Goal: Understand process/instructions: Learn how to perform a task or action

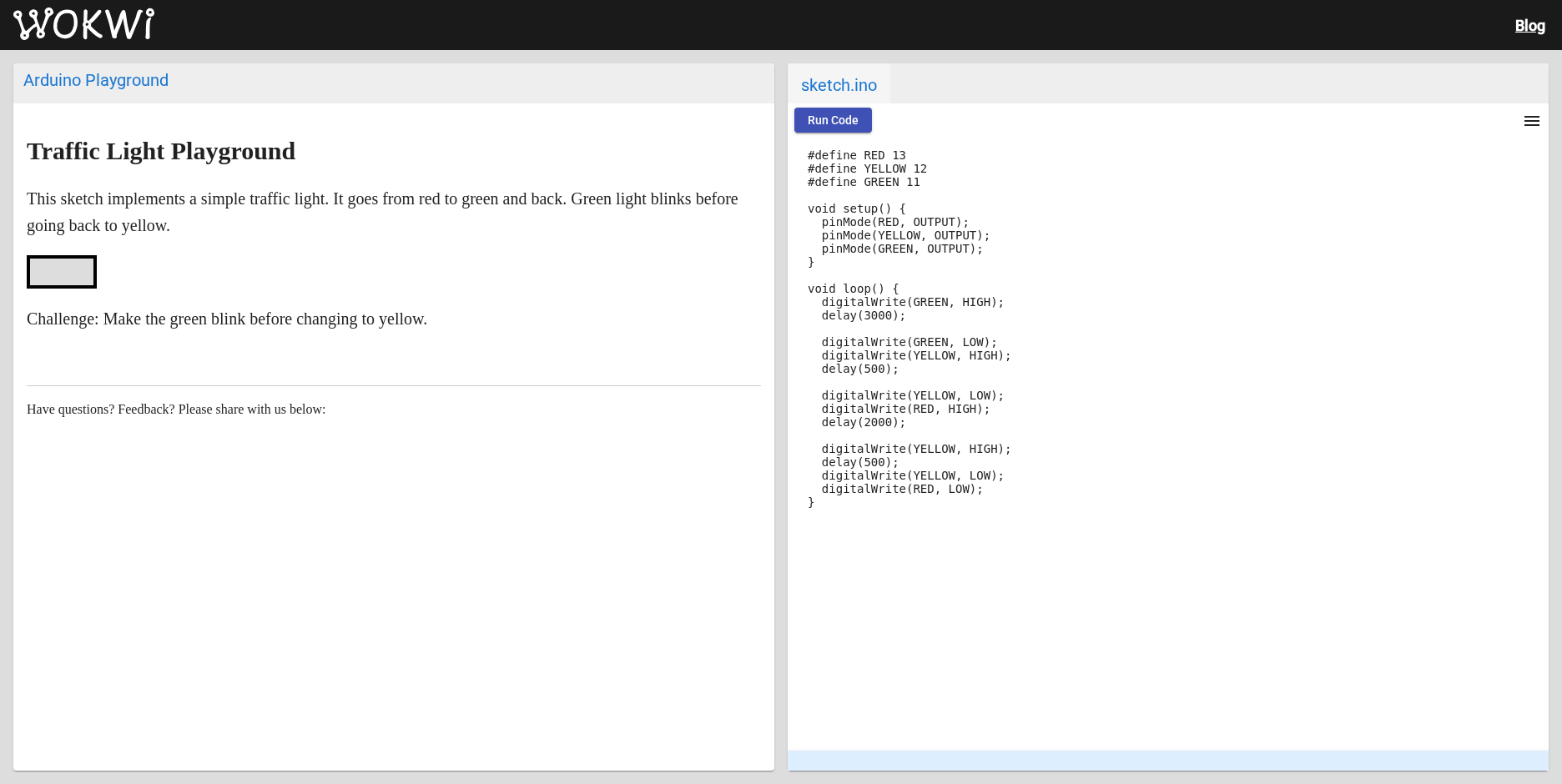
click at [36, 279] on div at bounding box center [62, 272] width 70 height 33
click at [826, 118] on span "Run Code" at bounding box center [833, 120] width 51 height 13
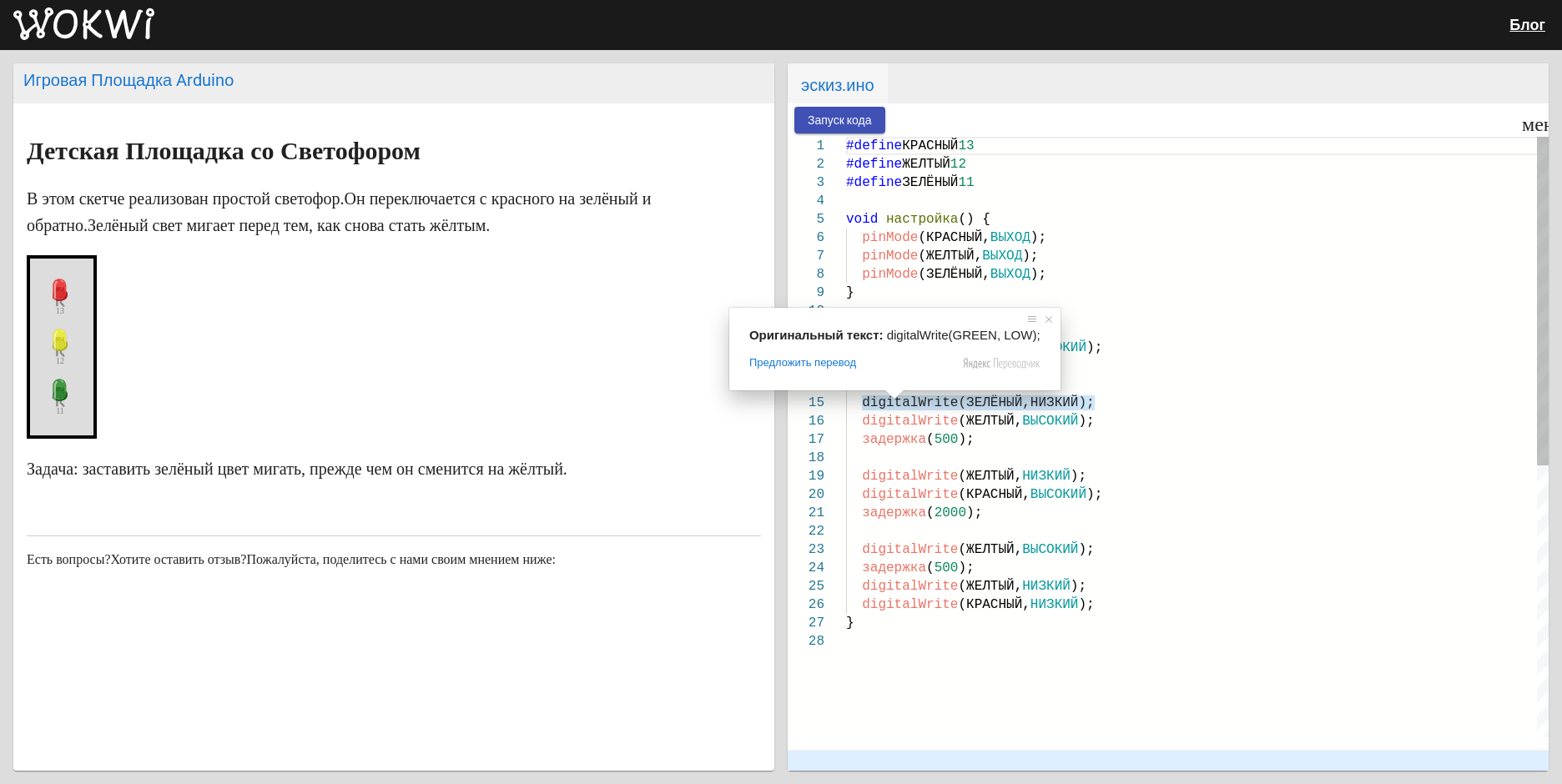
click at [1324, 440] on div "задержка ( 500 );" at bounding box center [1198, 439] width 703 height 18
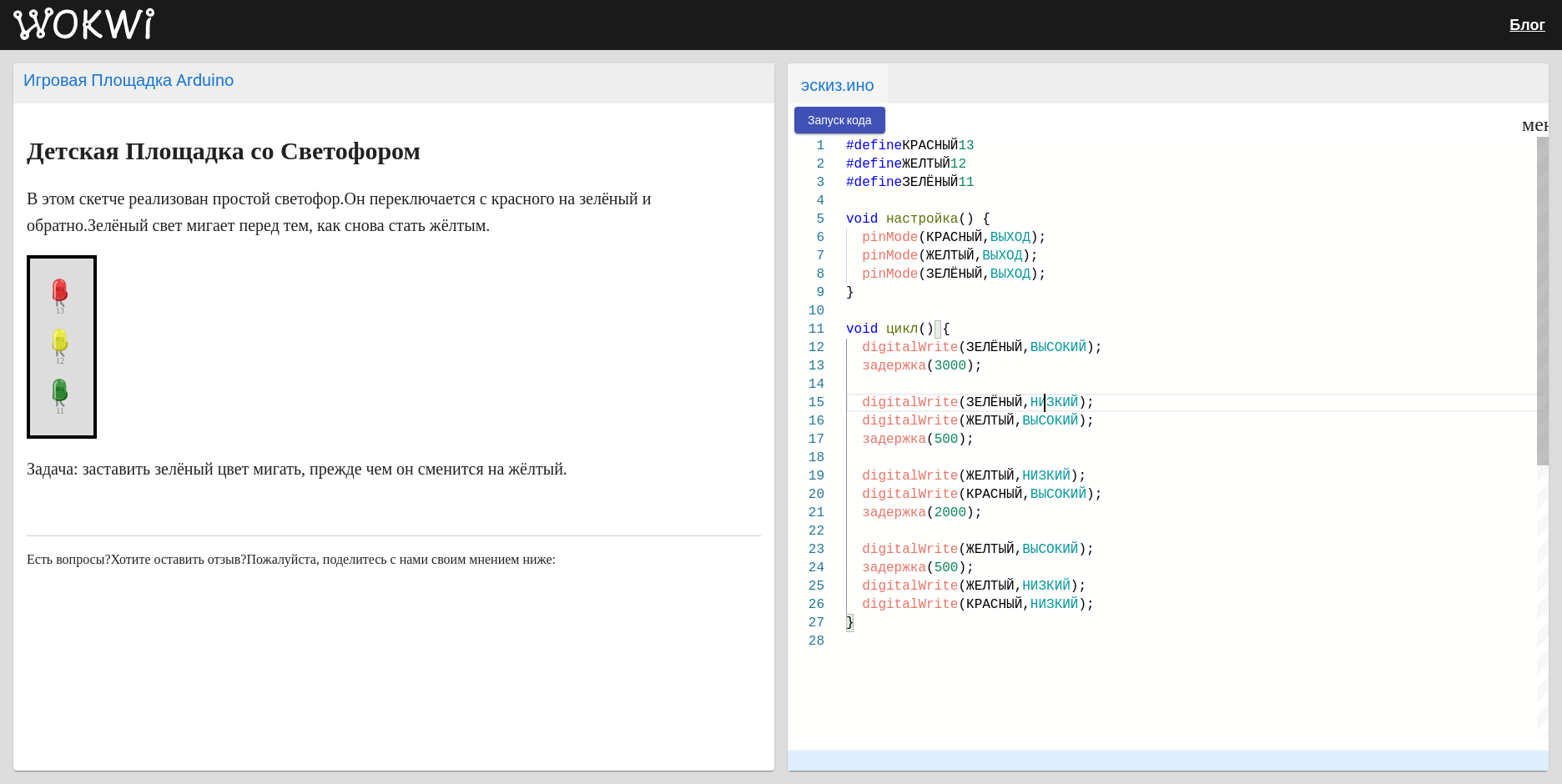
click at [1158, 398] on div "digitalWrite (ЗЕЛЁНЫЙ, НИЗКИЙ );" at bounding box center [1198, 403] width 703 height 18
type textarea "delay(2000); digitalWrite(YELLOW, HIGH); delay(500); digitalWrite(YELLOW, LOW);…"
click at [1228, 546] on div "digitalWrite (ЖЕЛТЫЙ, ВЫСОКИЙ );" at bounding box center [1198, 550] width 703 height 18
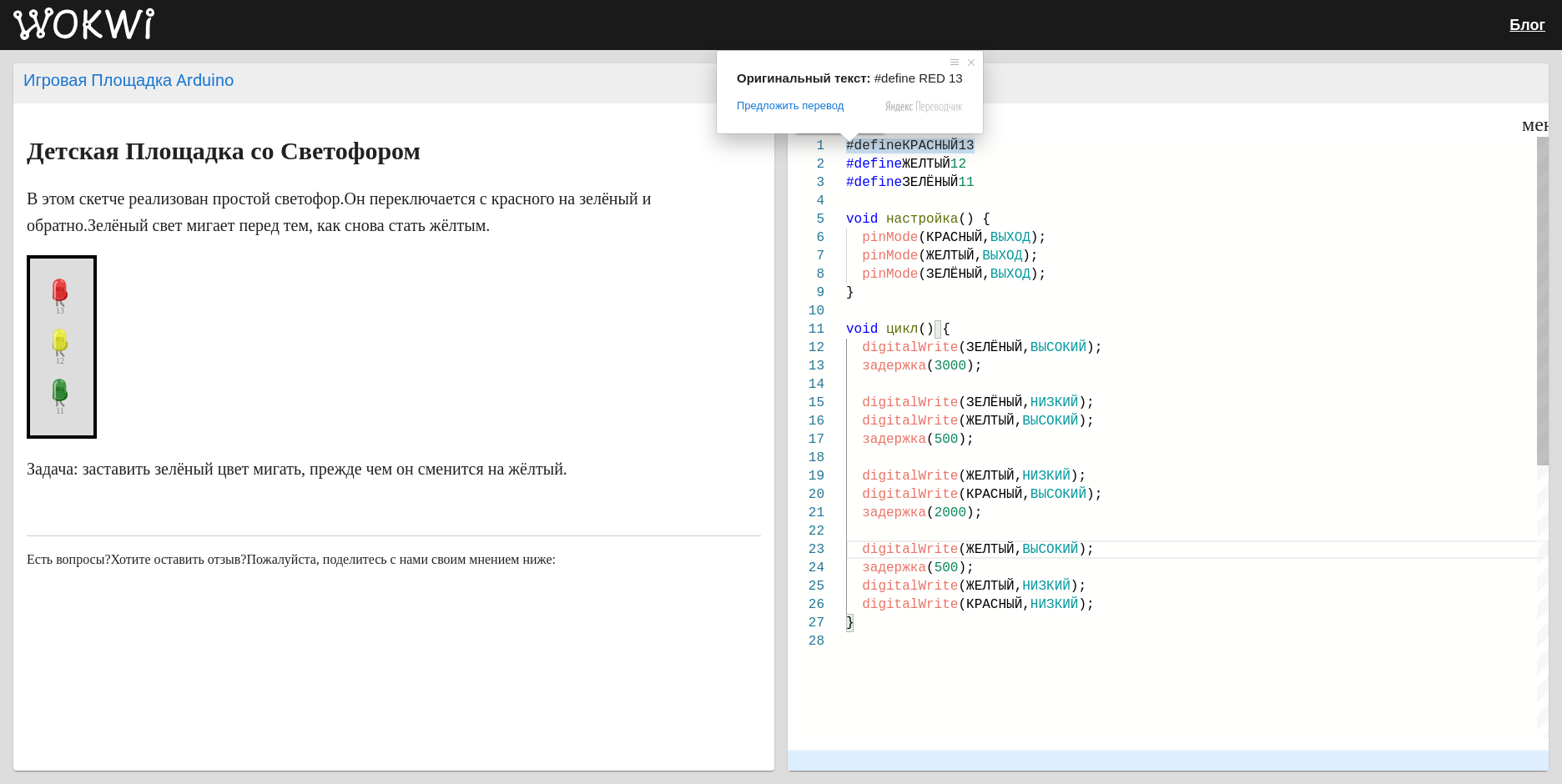
drag, startPoint x: 848, startPoint y: 143, endPoint x: 968, endPoint y: 344, distance: 234.1
click at [968, 344] on div "#define КРАСНЫЙ 13 #define ЖЕЛТЫЙ 12 #define ЗЕЛЁНЫЙ 11 void настройка () { pin…" at bounding box center [1198, 685] width 703 height 1096
click at [767, 248] on article "Детская Площадка со Светофором В этом скетче реализован простой светофор. Он пе…" at bounding box center [393, 412] width 761 height 616
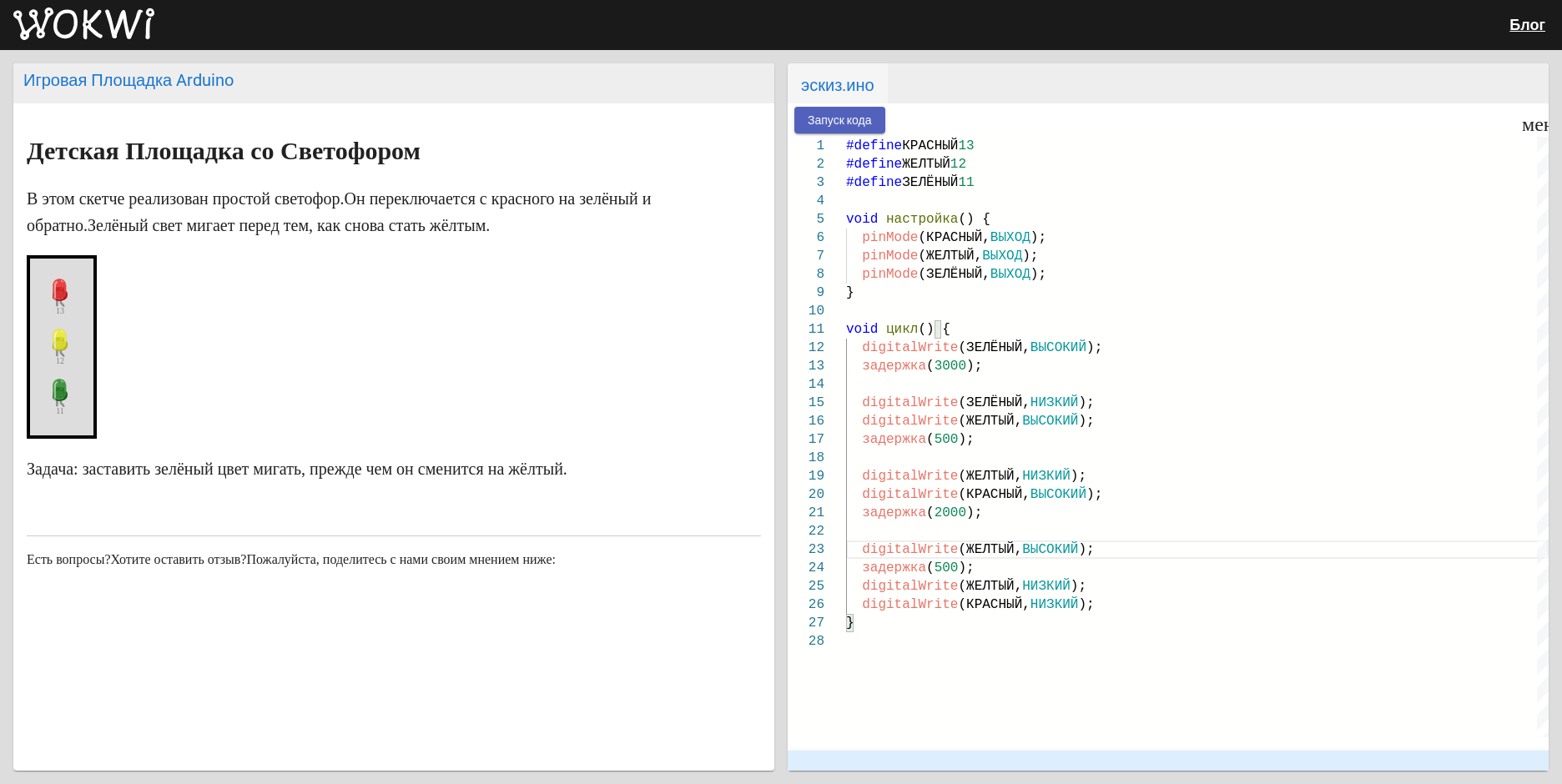
click at [824, 125] on ya-tr-span "Запуск кода" at bounding box center [840, 121] width 64 height 13
click at [909, 121] on button "Stop" at bounding box center [919, 120] width 54 height 25
